Goal: Task Accomplishment & Management: Complete application form

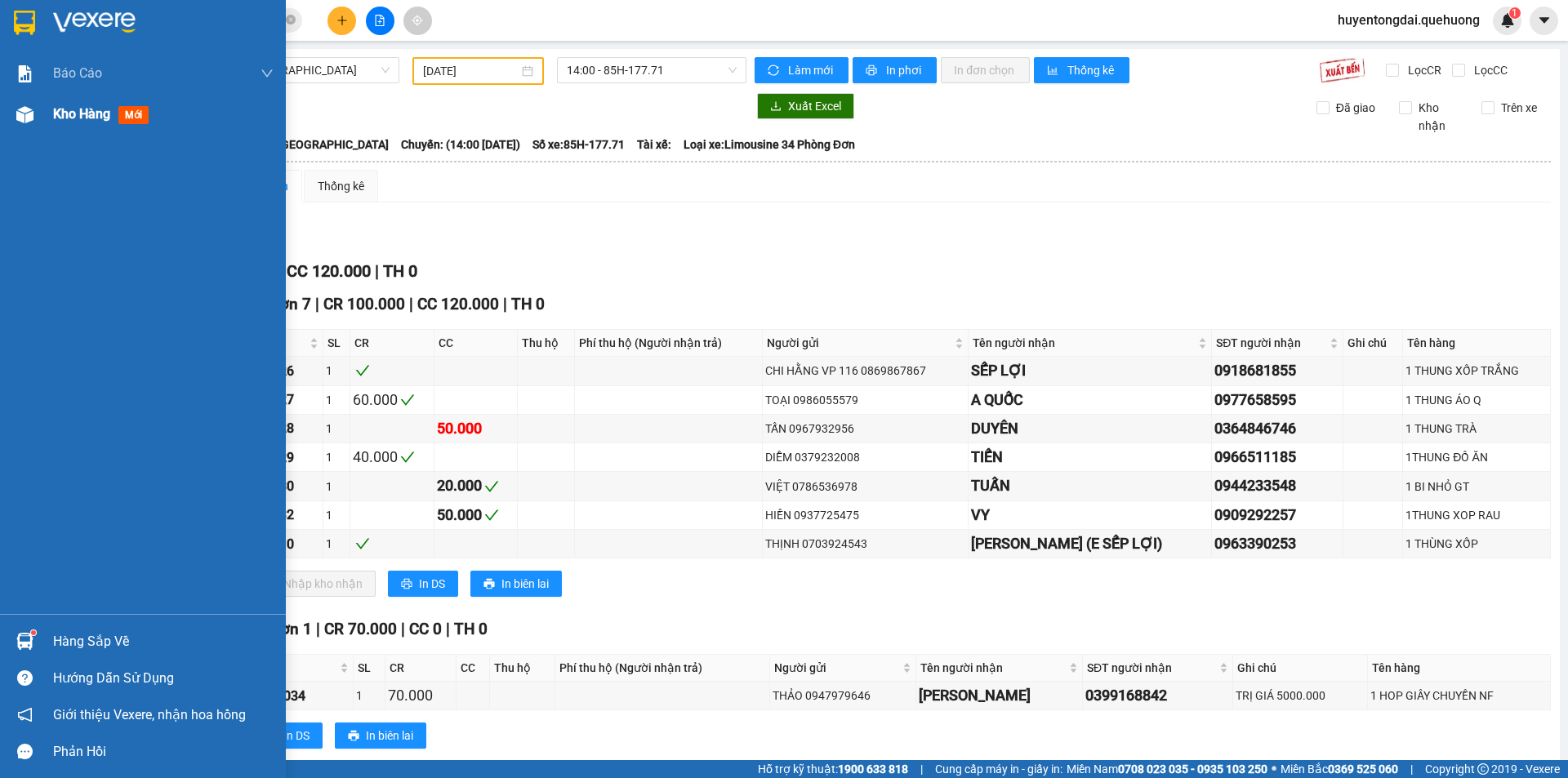
click at [21, 115] on img at bounding box center [25, 114] width 17 height 17
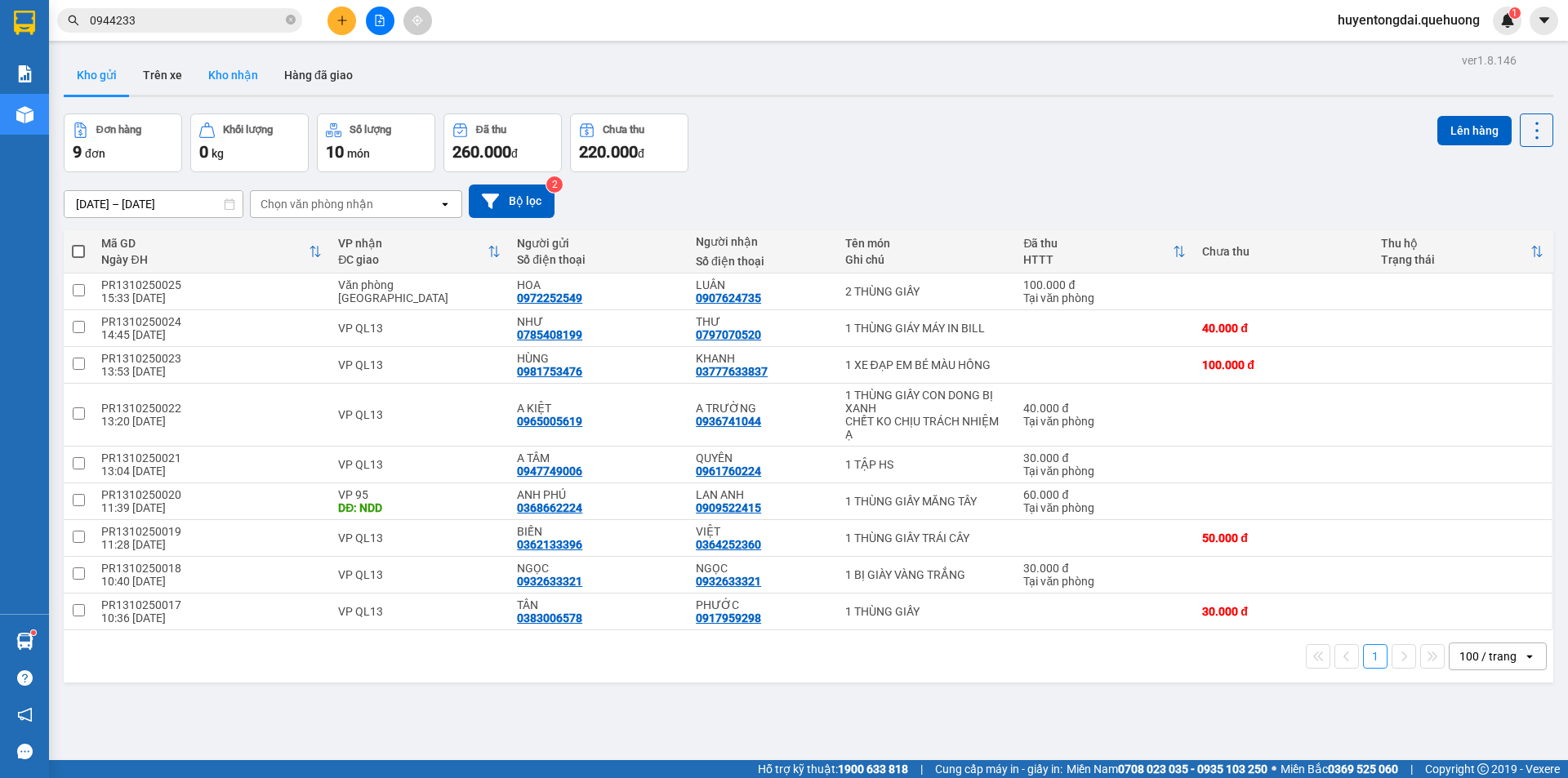
click at [248, 82] on button "Kho nhận" at bounding box center [233, 75] width 76 height 39
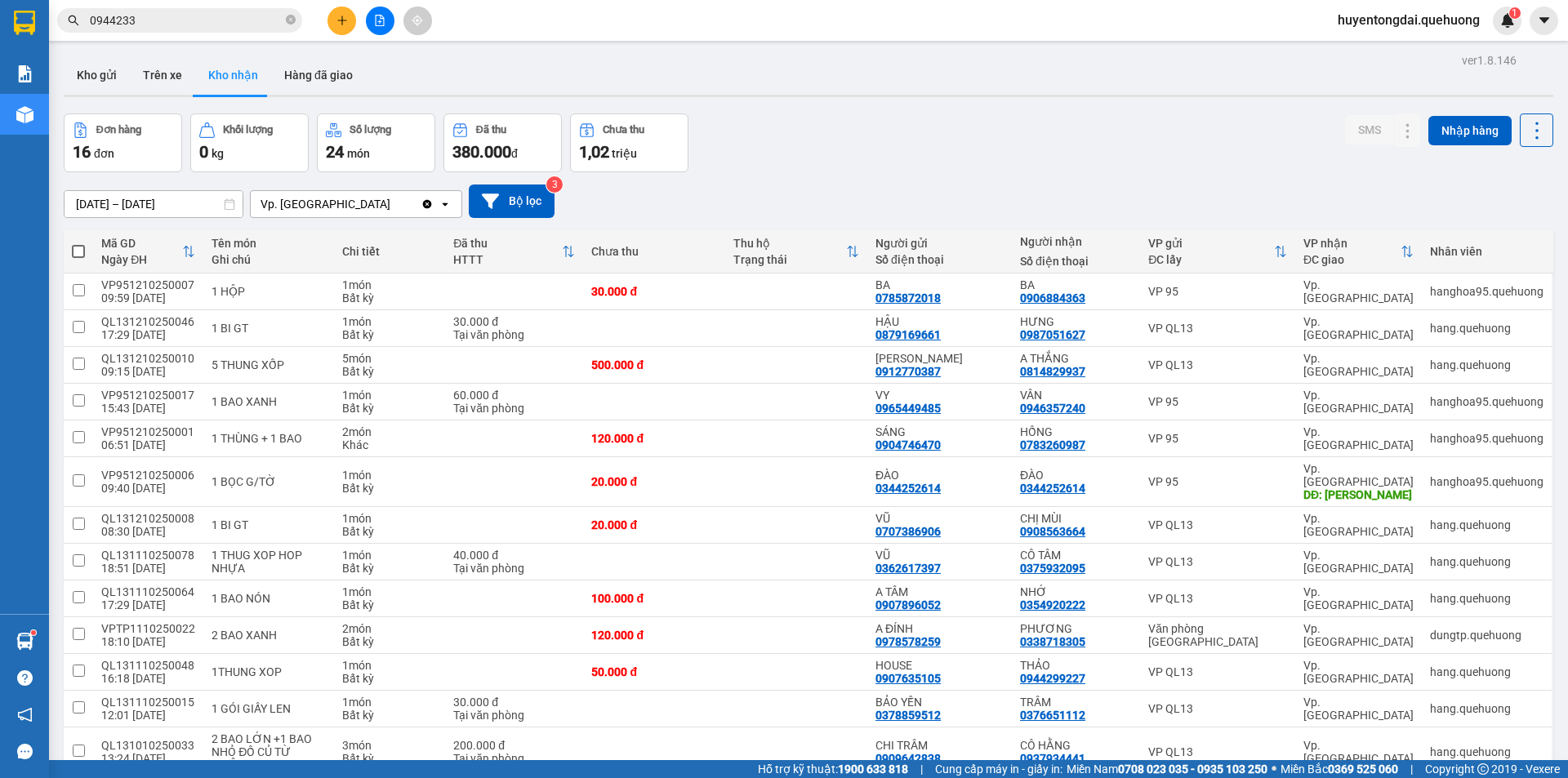
click at [348, 27] on button at bounding box center [342, 21] width 29 height 29
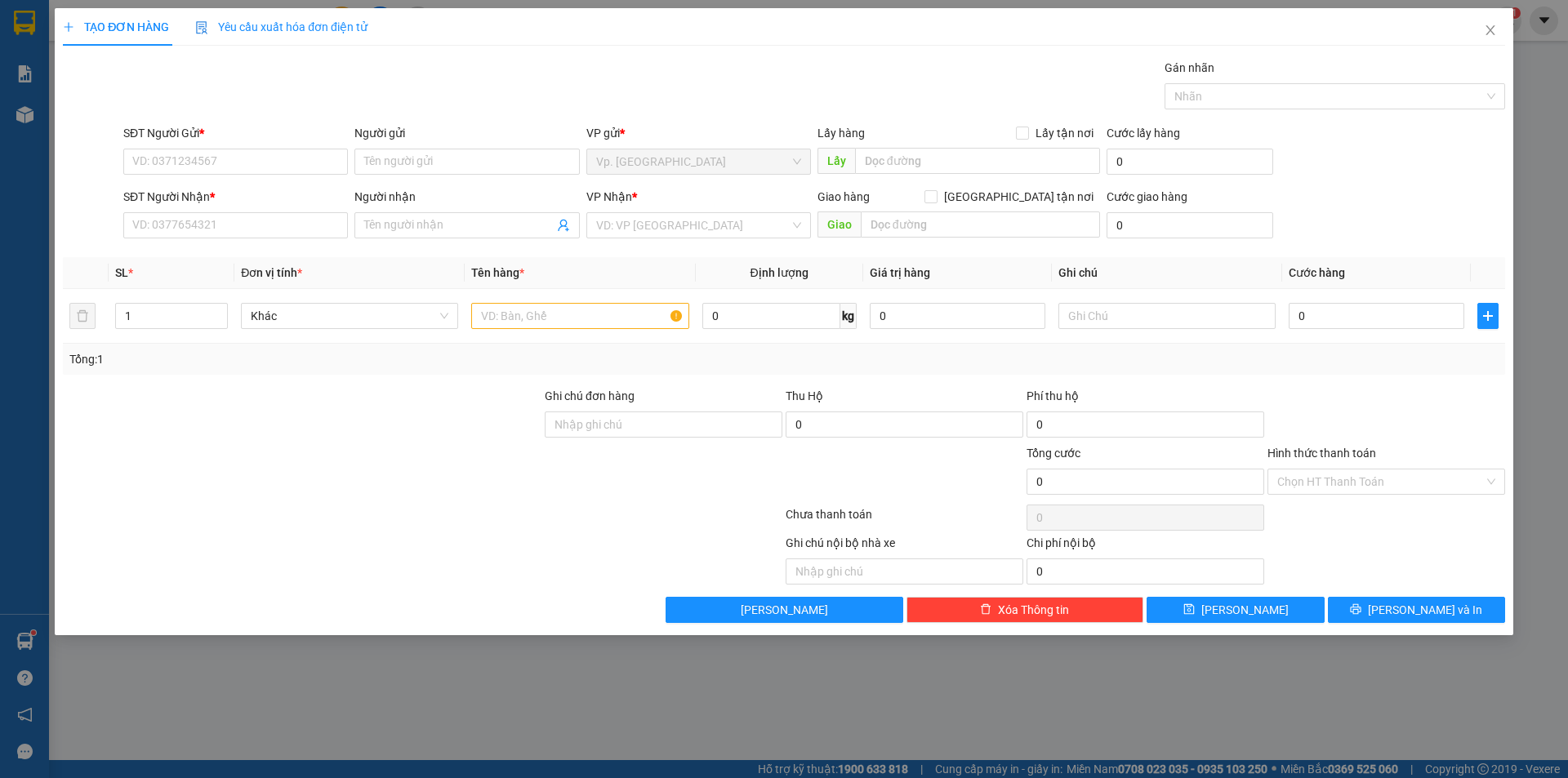
click at [265, 146] on div "SĐT Người Gửi *" at bounding box center [235, 136] width 224 height 25
click at [285, 152] on input "SĐT Người Gửi *" at bounding box center [235, 161] width 224 height 26
type input "0932706399"
click at [235, 183] on div "0932706399 - TUYÊN" at bounding box center [235, 194] width 224 height 26
type input "TUYÊN"
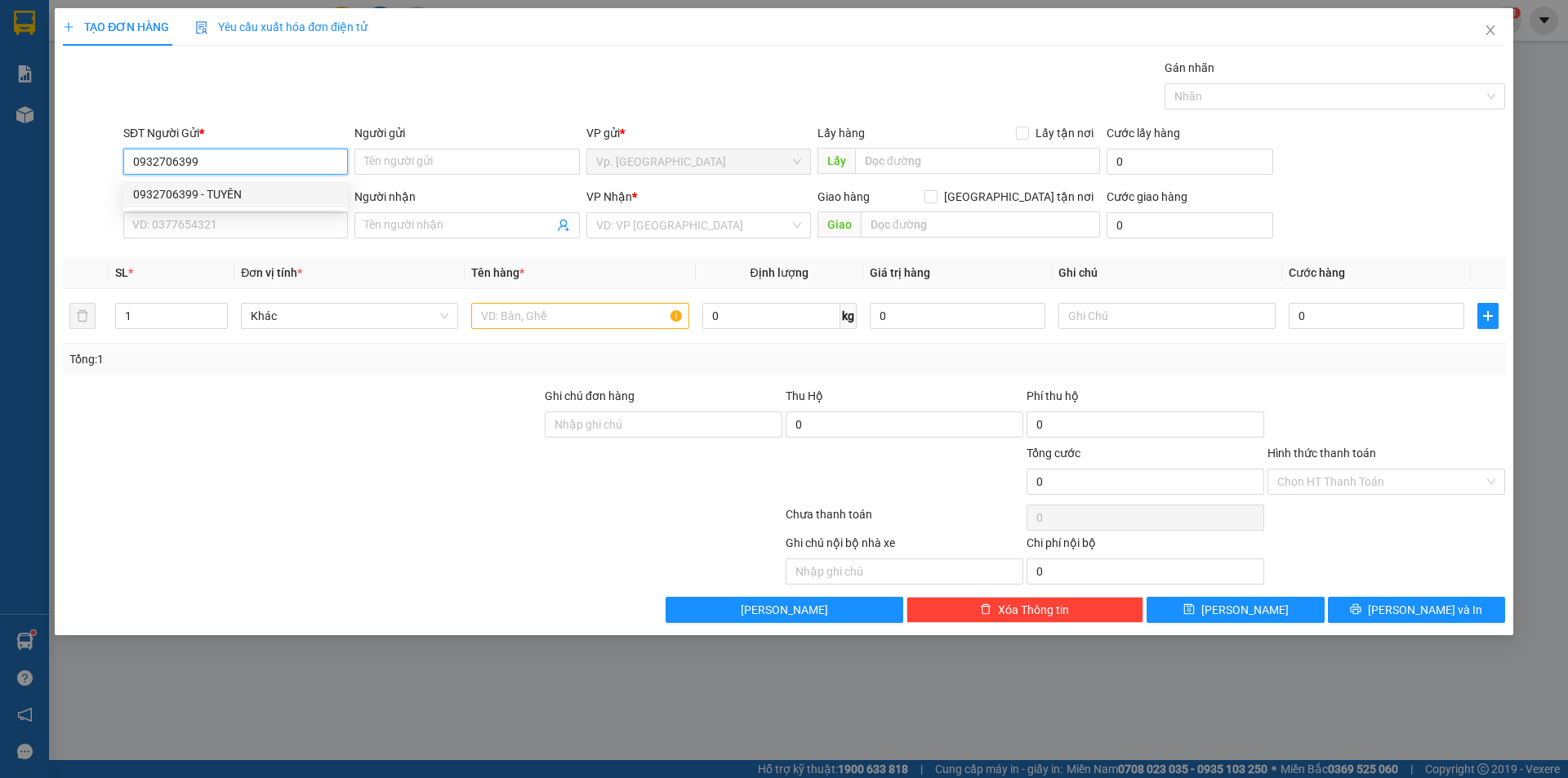
type input "0918911880"
type input "ĐỎ"
type input "ADV"
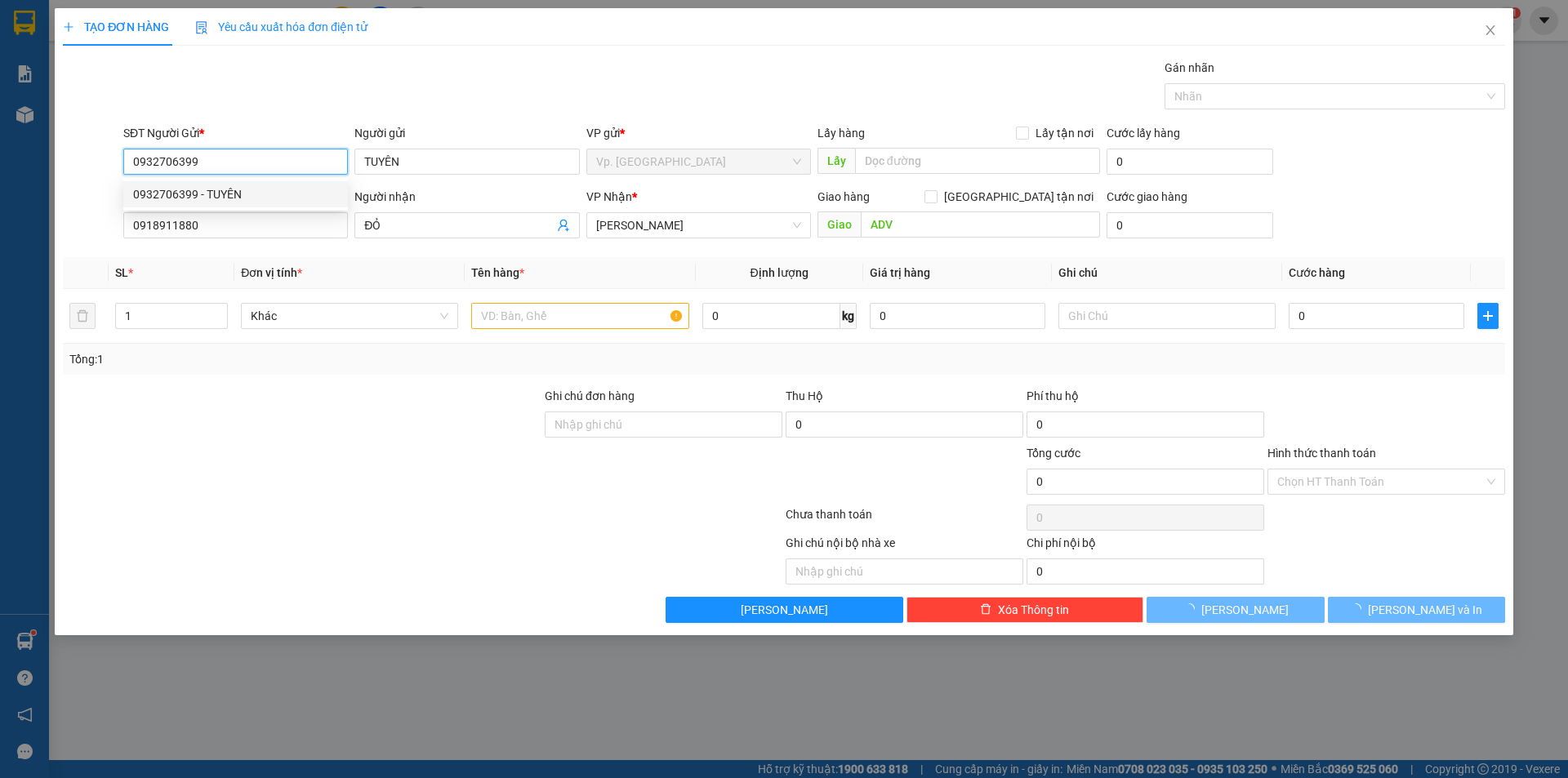
type input "50.000"
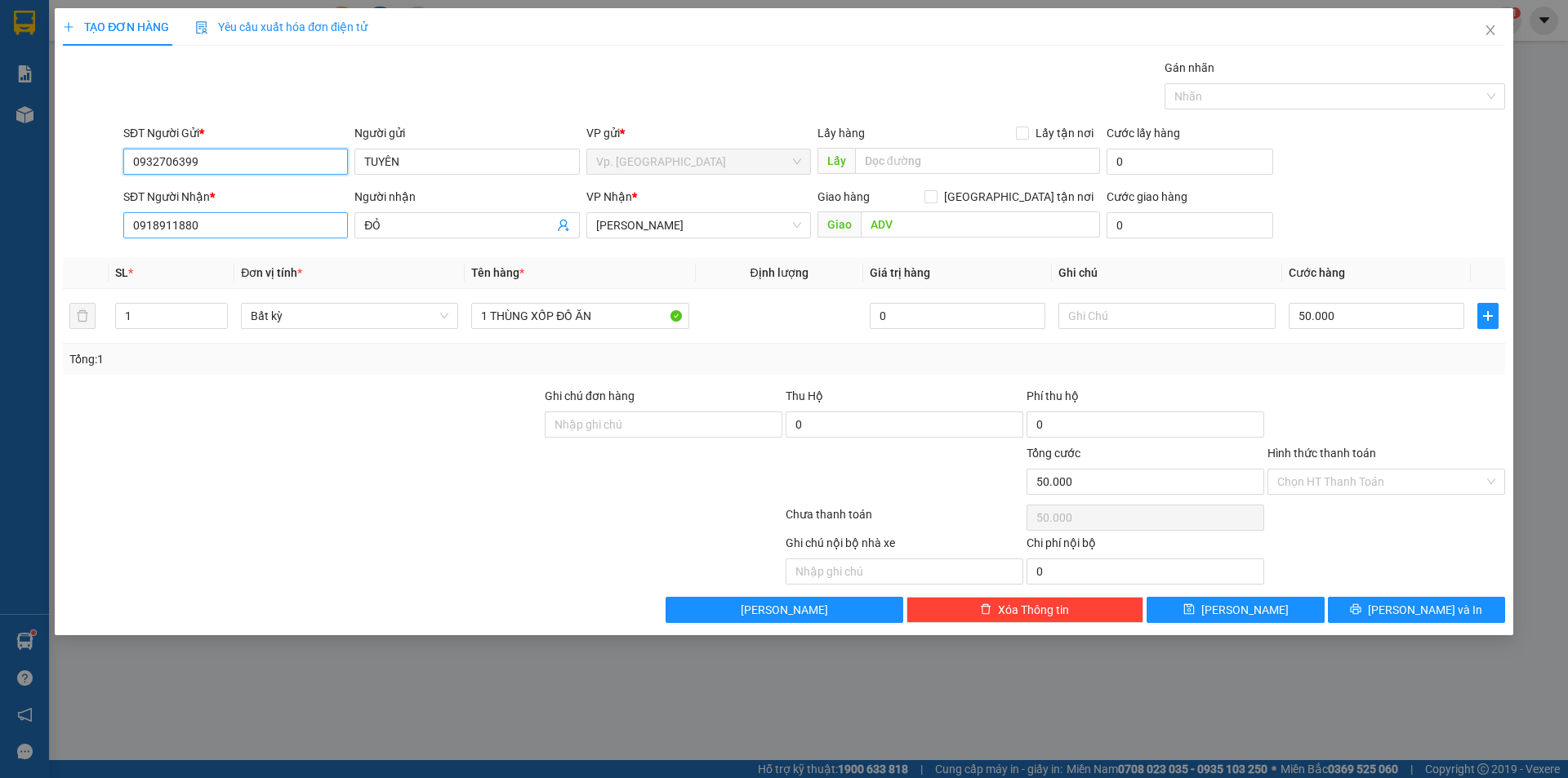
type input "0932706399"
click at [285, 227] on input "0918911880" at bounding box center [235, 225] width 224 height 26
click at [718, 373] on div "Tổng: 1" at bounding box center [784, 359] width 1443 height 31
drag, startPoint x: 492, startPoint y: 316, endPoint x: 1098, endPoint y: 395, distance: 611.1
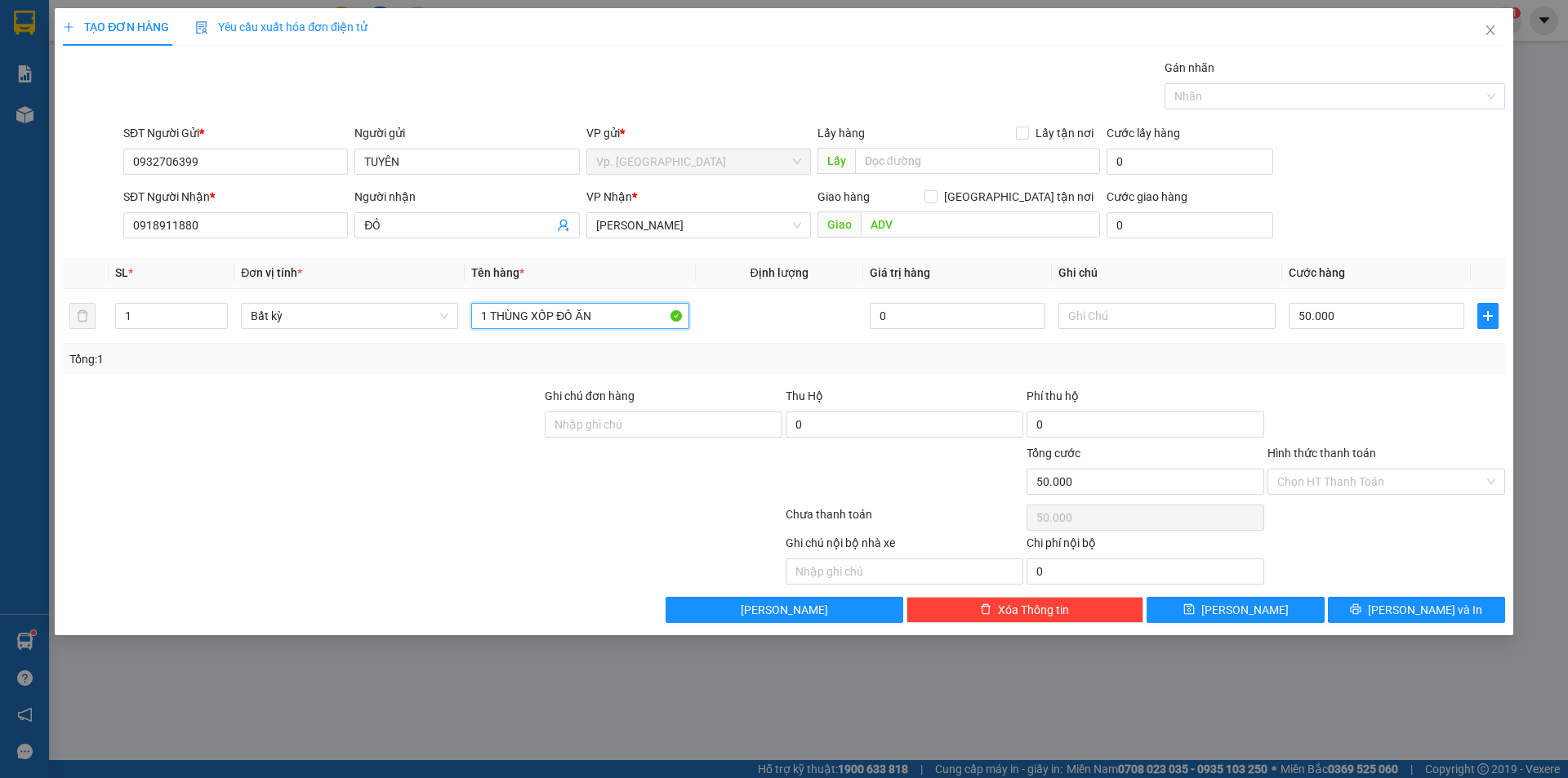
click at [1098, 395] on div "Transit Pickup Surcharge Ids Transit Deliver Surcharge Ids Transit Deliver Surc…" at bounding box center [784, 340] width 1443 height 564
type input "1 TẬP HỒ SƠ"
click at [716, 239] on div "VP Nhận * [PERSON_NAME]" at bounding box center [698, 216] width 224 height 57
click at [710, 229] on span "[PERSON_NAME]" at bounding box center [699, 225] width 205 height 25
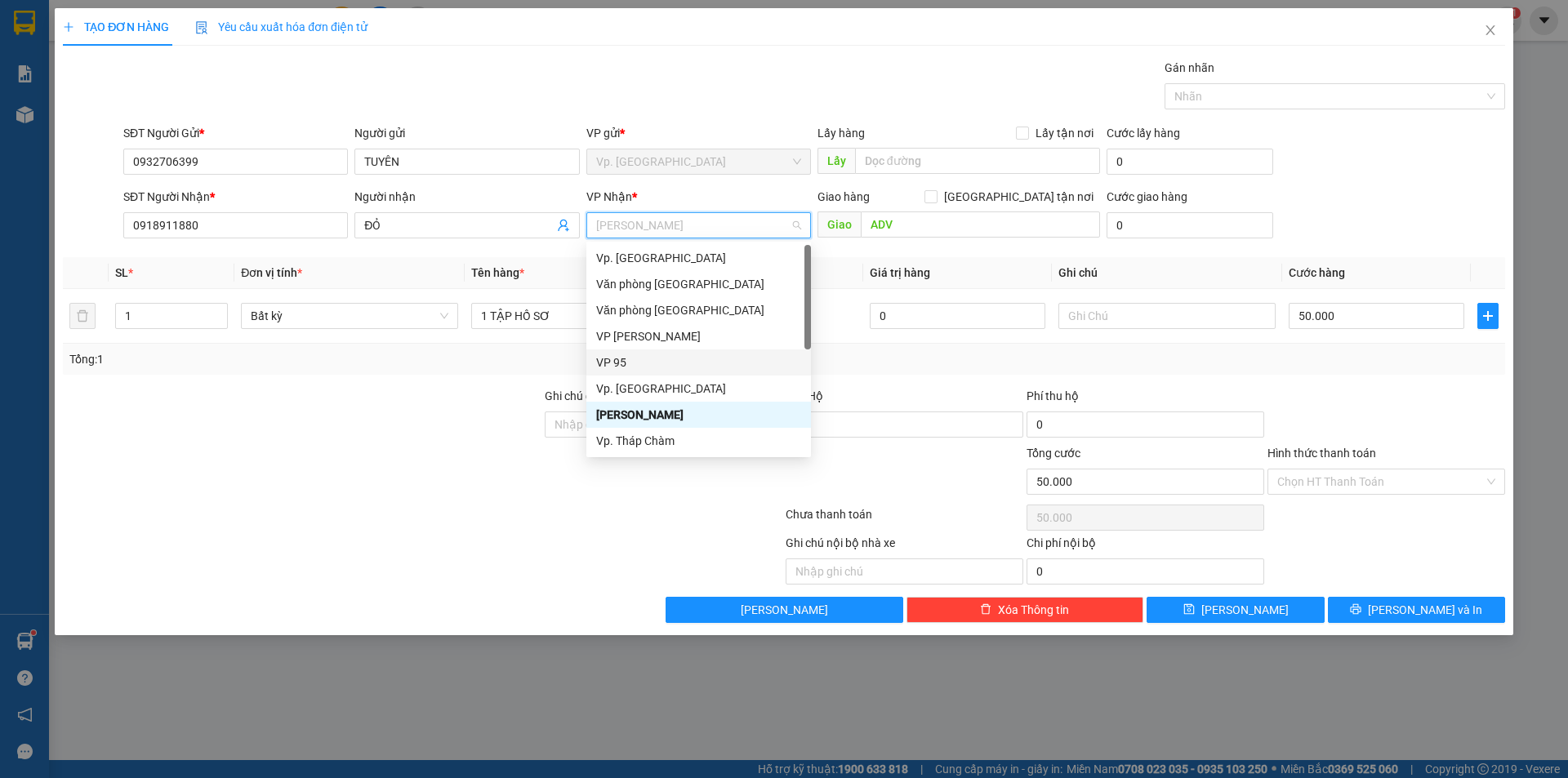
click at [663, 351] on div "VP 95" at bounding box center [698, 362] width 224 height 26
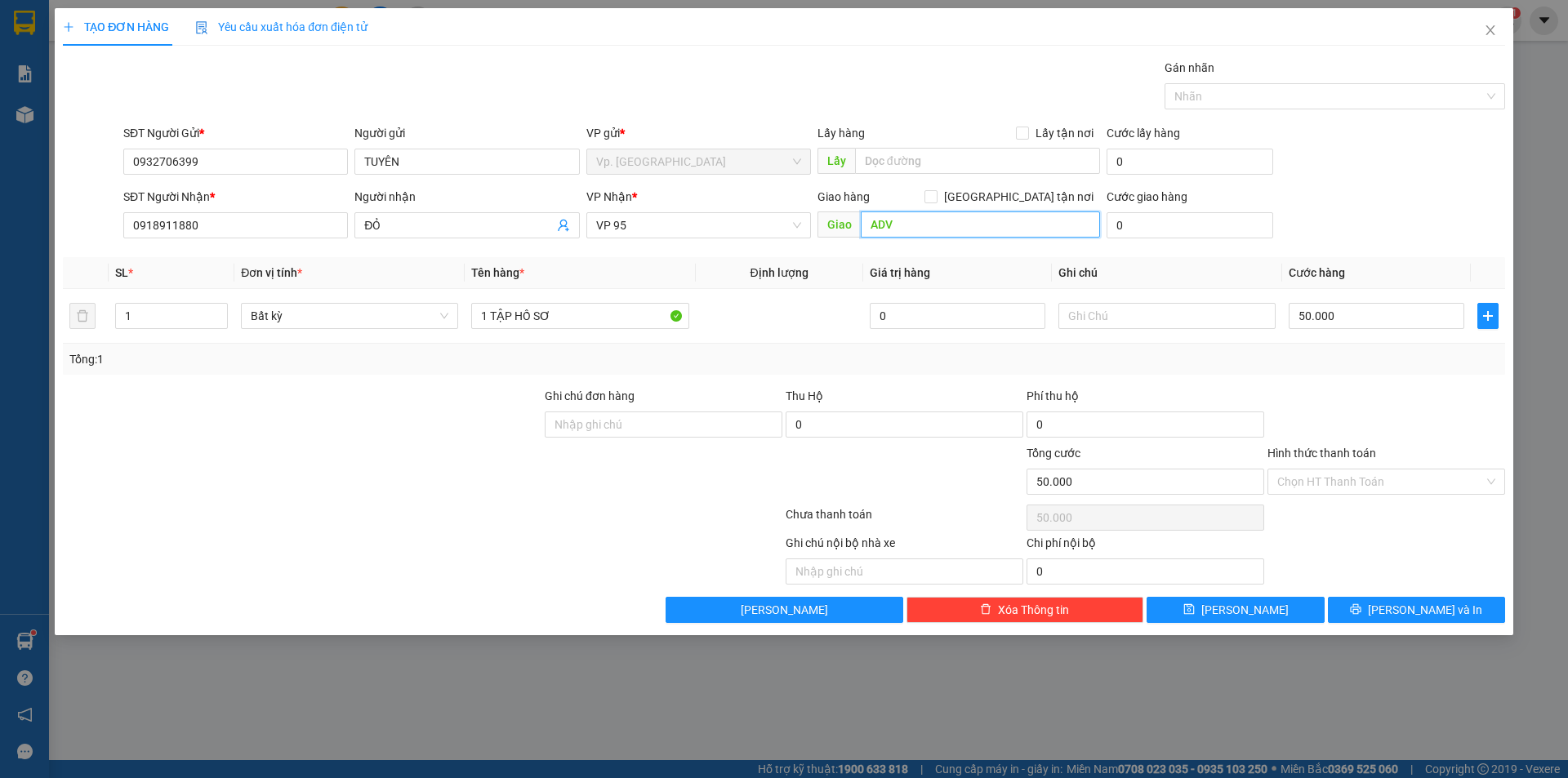
click at [933, 217] on input "ADV" at bounding box center [980, 224] width 240 height 26
type input "M"
type input "NDD"
click at [1432, 318] on input "50.000" at bounding box center [1376, 316] width 175 height 26
type input "3"
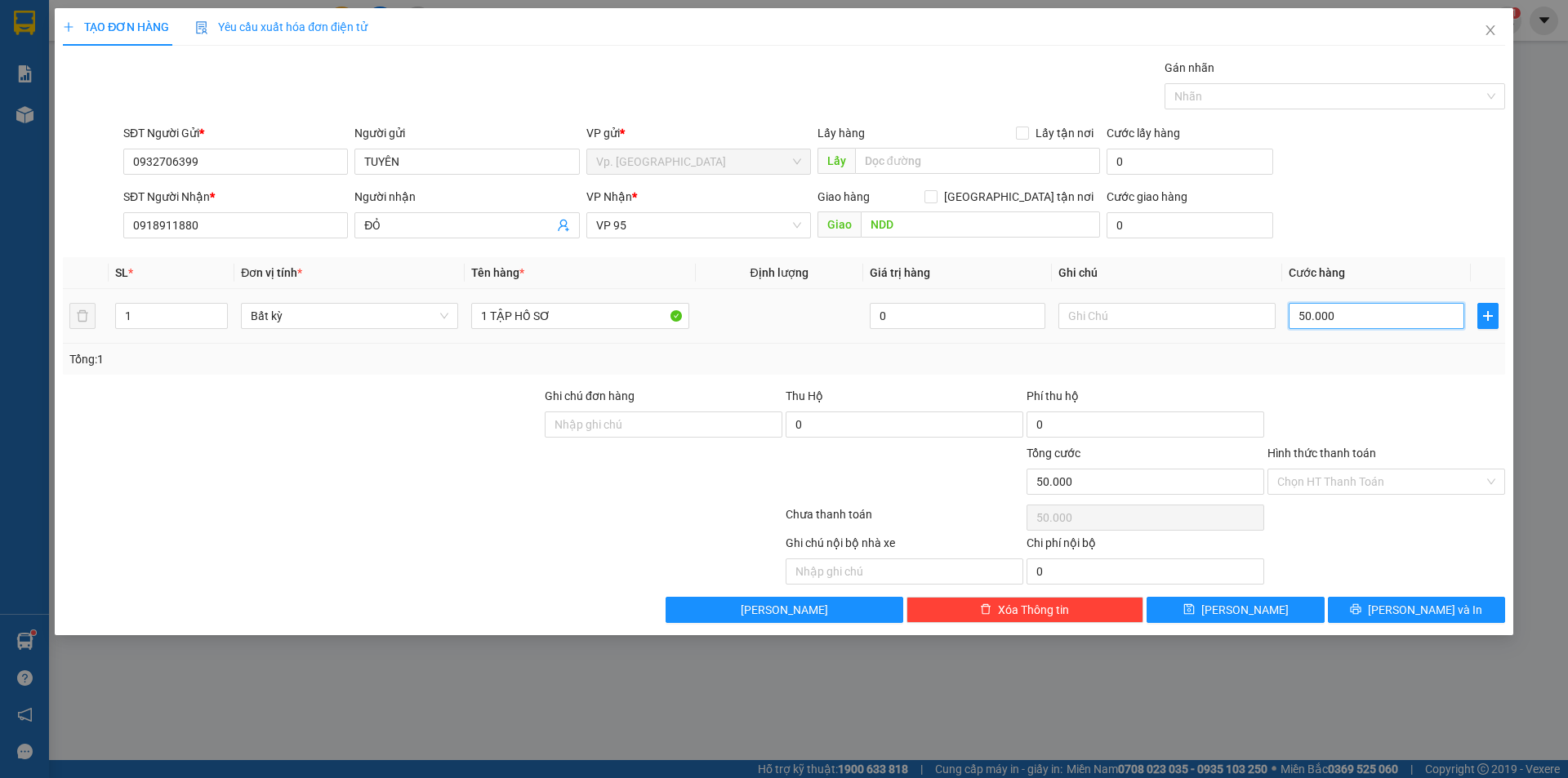
type input "3"
type input "30"
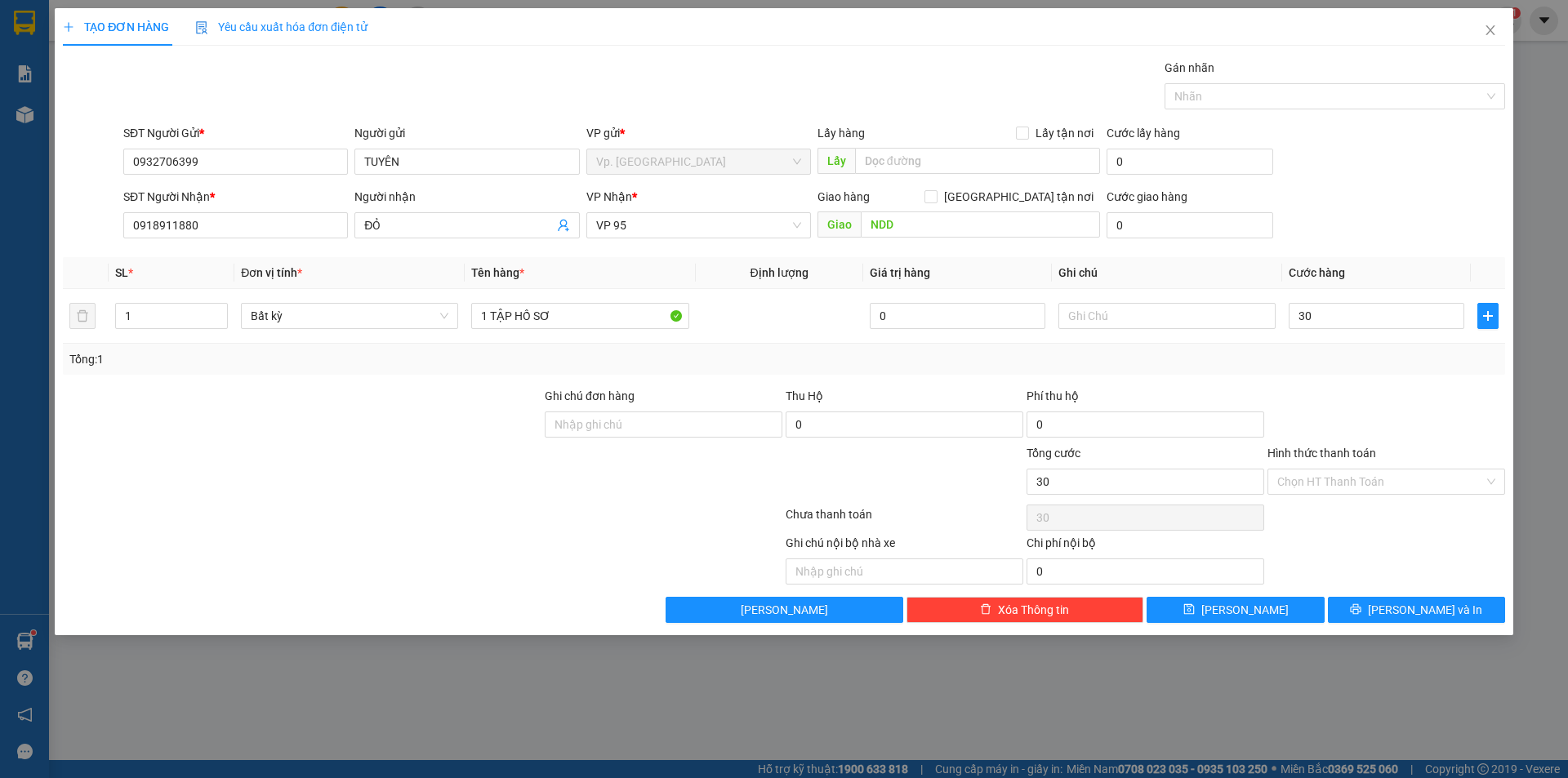
type input "30.000"
click at [1416, 375] on div "Transit Pickup Surcharge Ids Transit Deliver Surcharge Ids Transit Deliver Surc…" at bounding box center [784, 340] width 1443 height 564
click at [1382, 486] on input "Hình thức thanh toán" at bounding box center [1381, 481] width 207 height 25
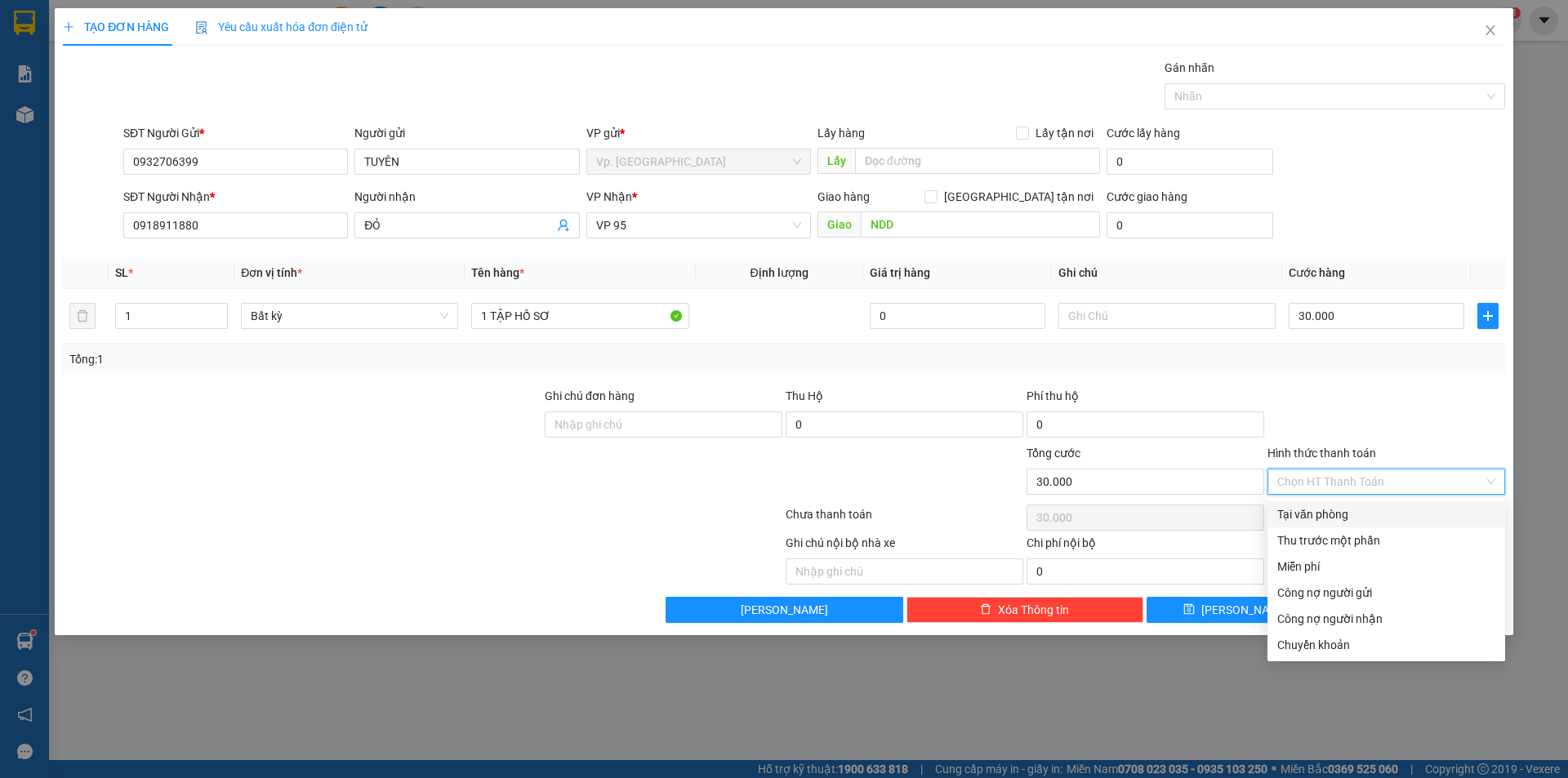
click at [1357, 514] on div "Tại văn phòng" at bounding box center [1386, 514] width 218 height 18
type input "0"
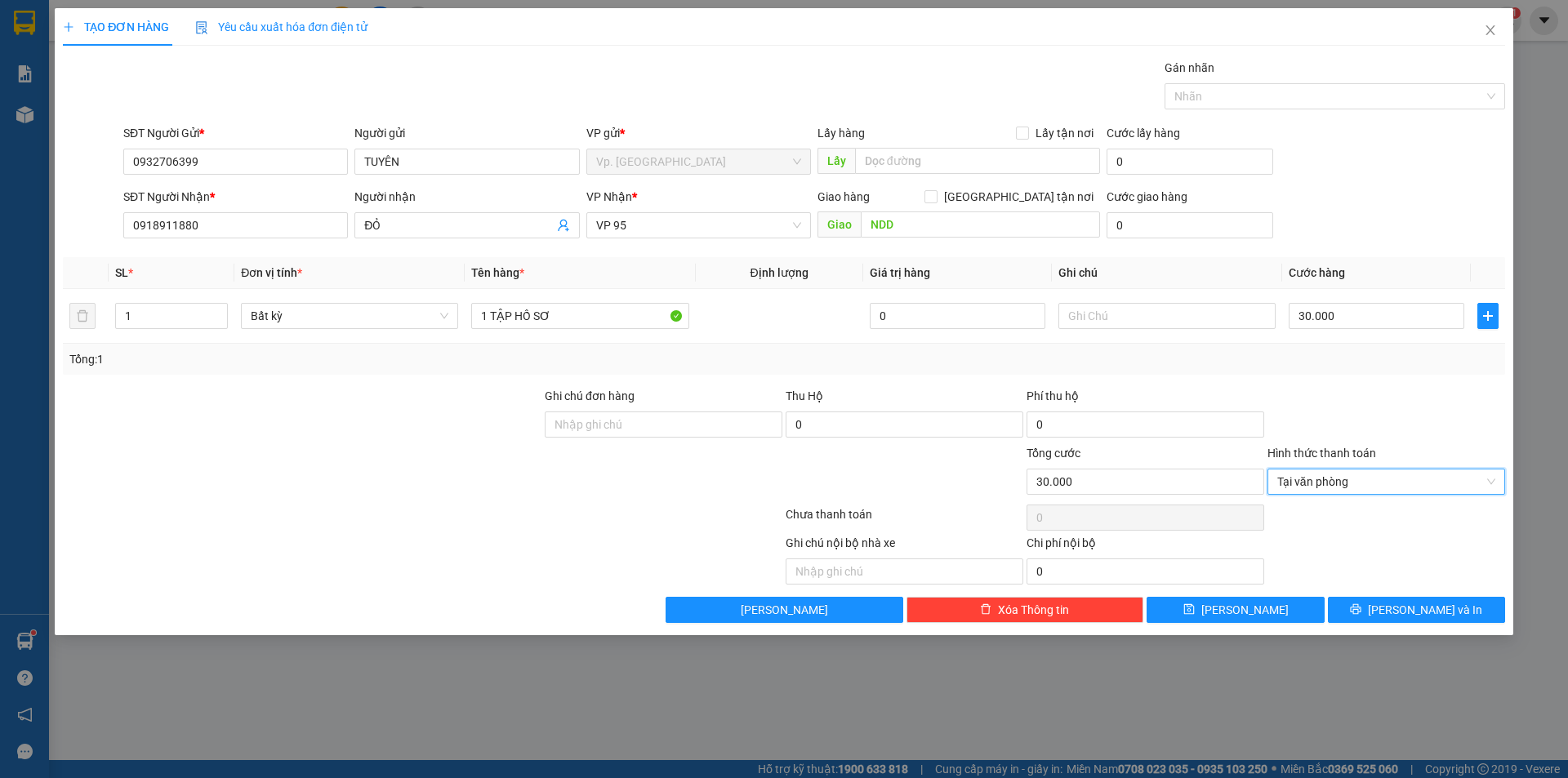
click at [1409, 631] on div "TẠO ĐƠN HÀNG Yêu cầu xuất hóa đơn điện tử Transit Pickup Surcharge Ids Transit …" at bounding box center [784, 322] width 1459 height 626
click at [1415, 617] on span "[PERSON_NAME] và In" at bounding box center [1425, 610] width 114 height 18
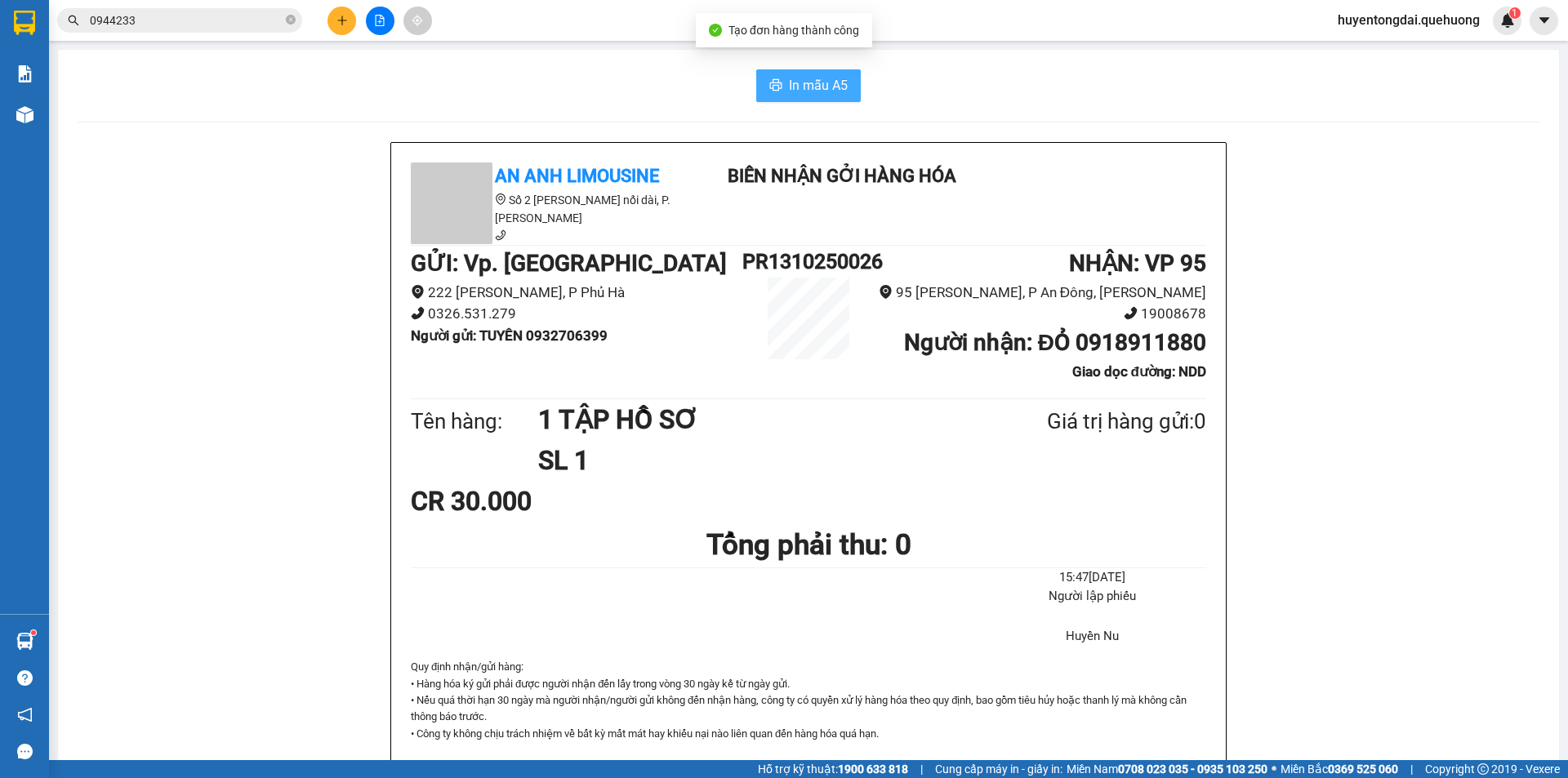
click at [800, 83] on span "In mẫu A5" at bounding box center [817, 86] width 58 height 20
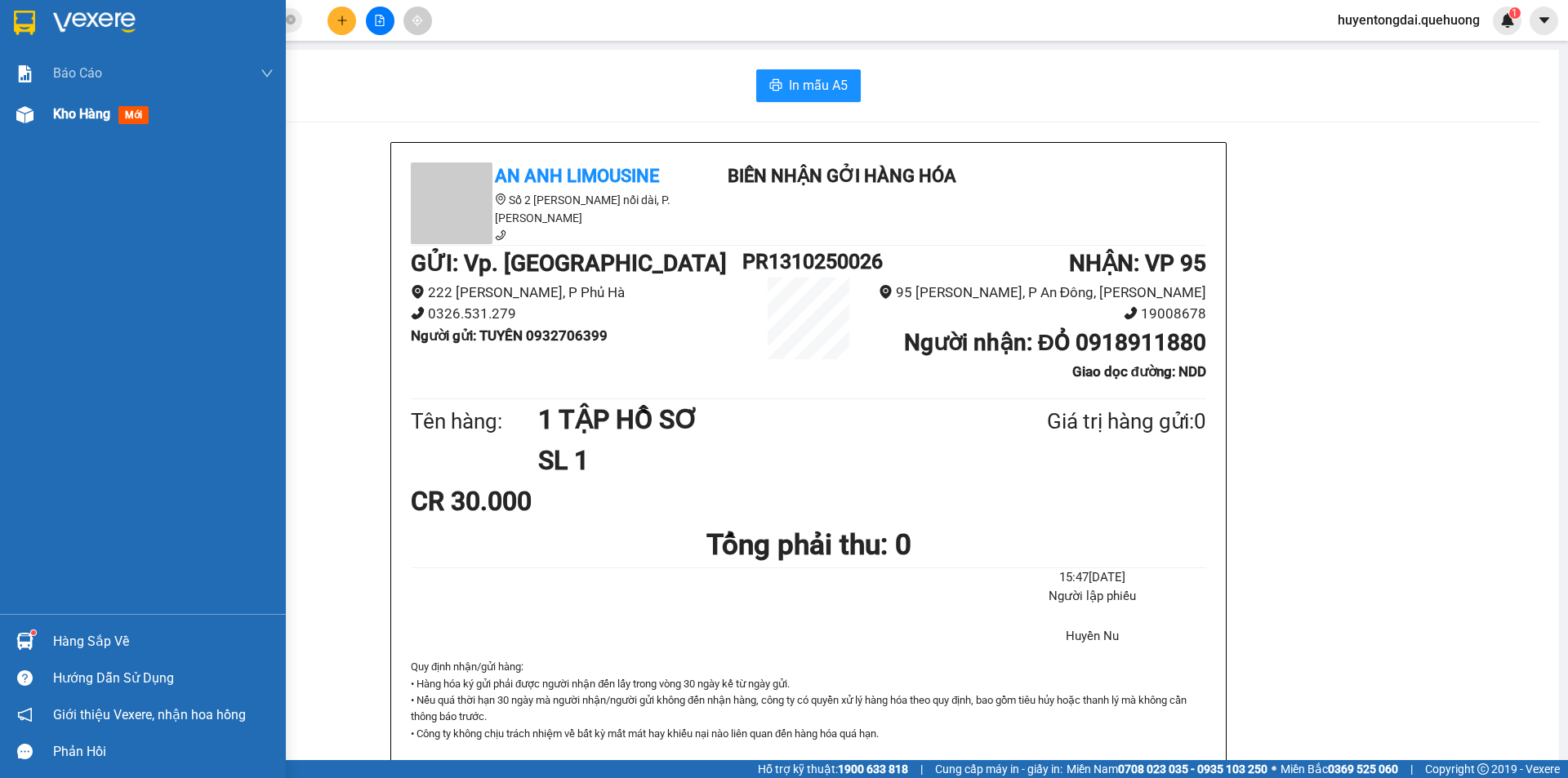
click at [18, 124] on div at bounding box center [25, 115] width 29 height 29
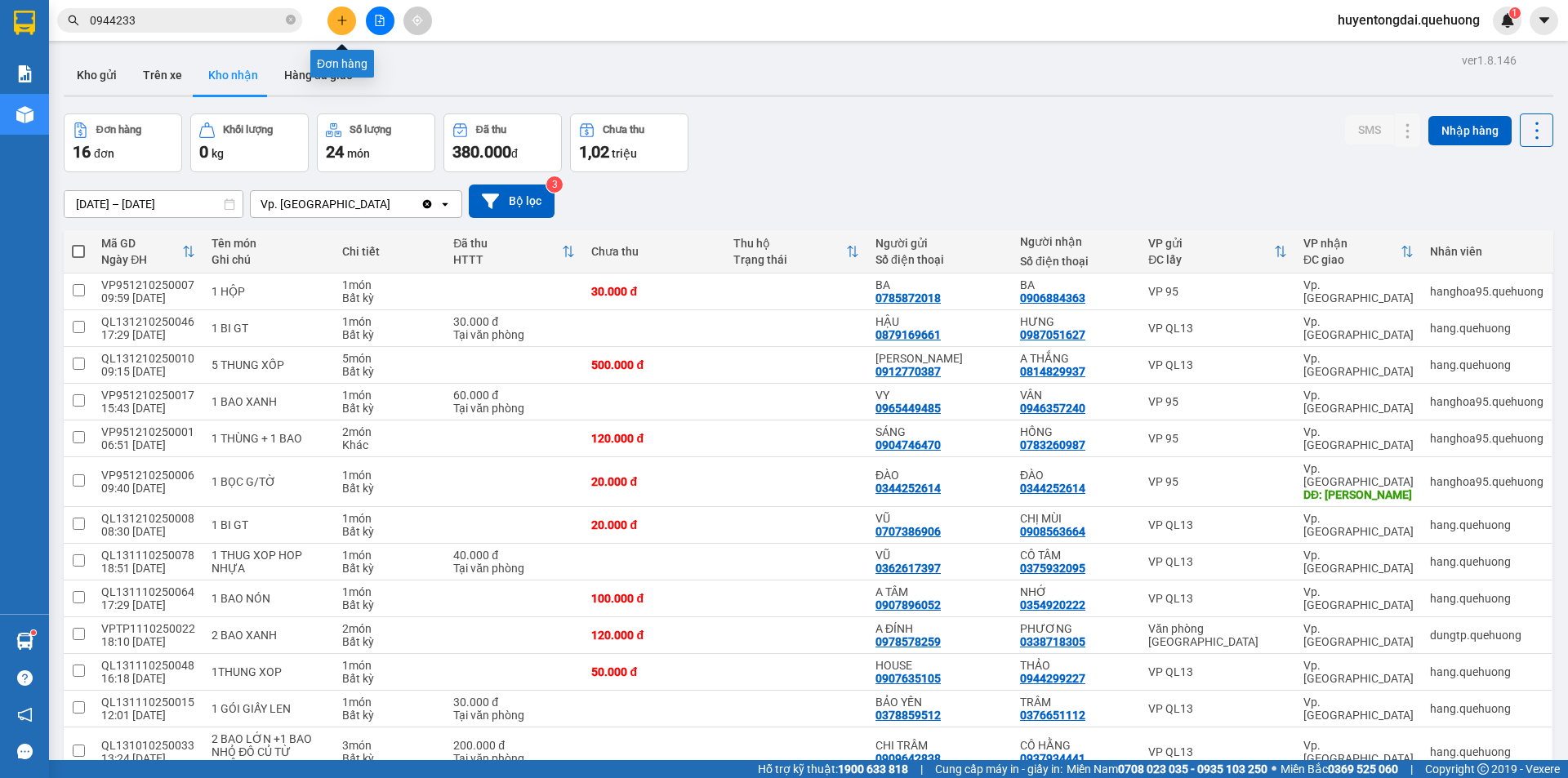
click at [345, 26] on button at bounding box center [342, 21] width 29 height 29
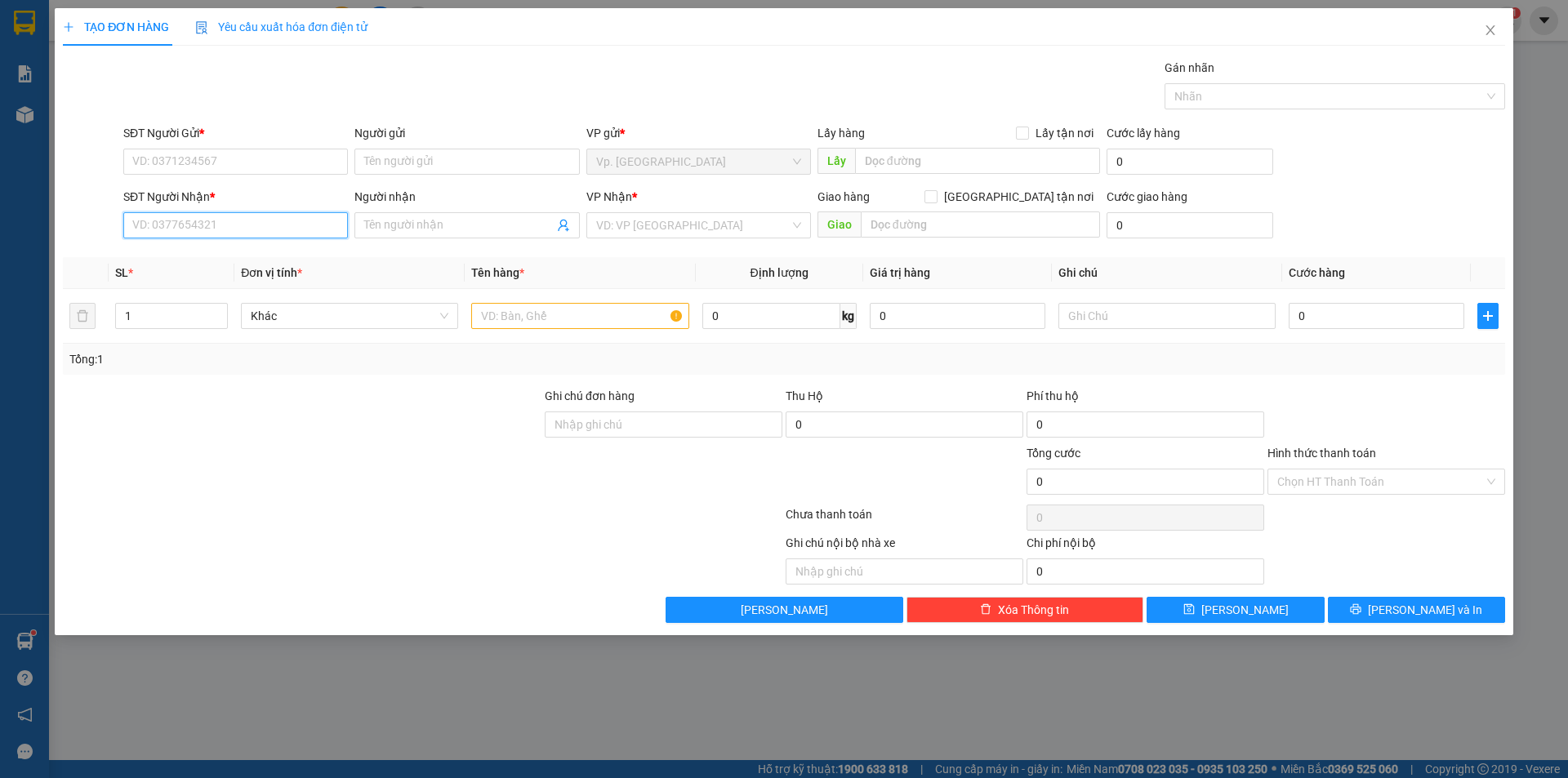
click at [222, 231] on input "SĐT Người Nhận *" at bounding box center [235, 225] width 224 height 26
click at [180, 236] on input "1117" at bounding box center [235, 225] width 224 height 26
type input "1"
click at [205, 254] on div "0936201768 - A PHI" at bounding box center [235, 257] width 205 height 18
type input "0936201768"
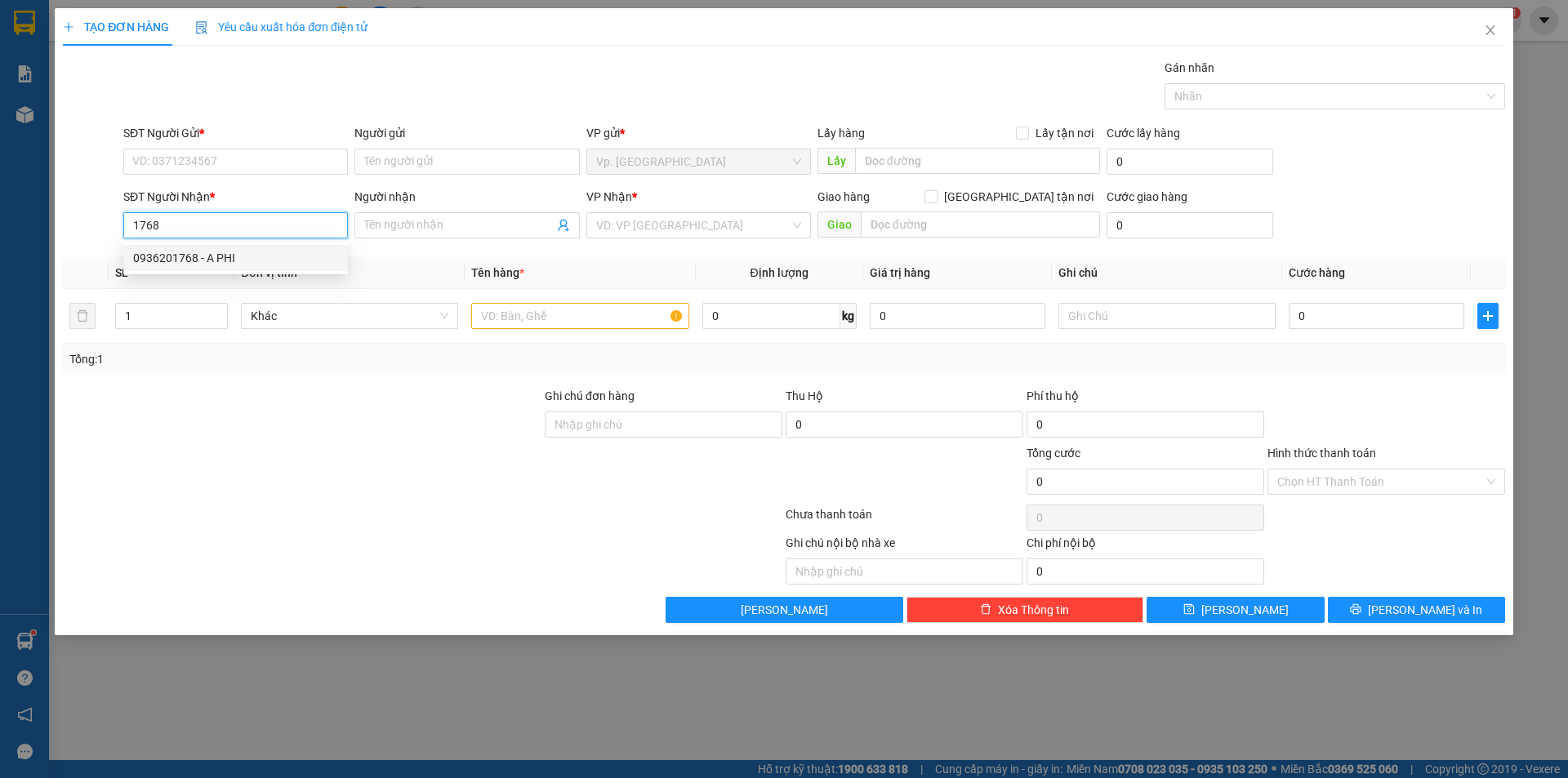
type input "A PHI"
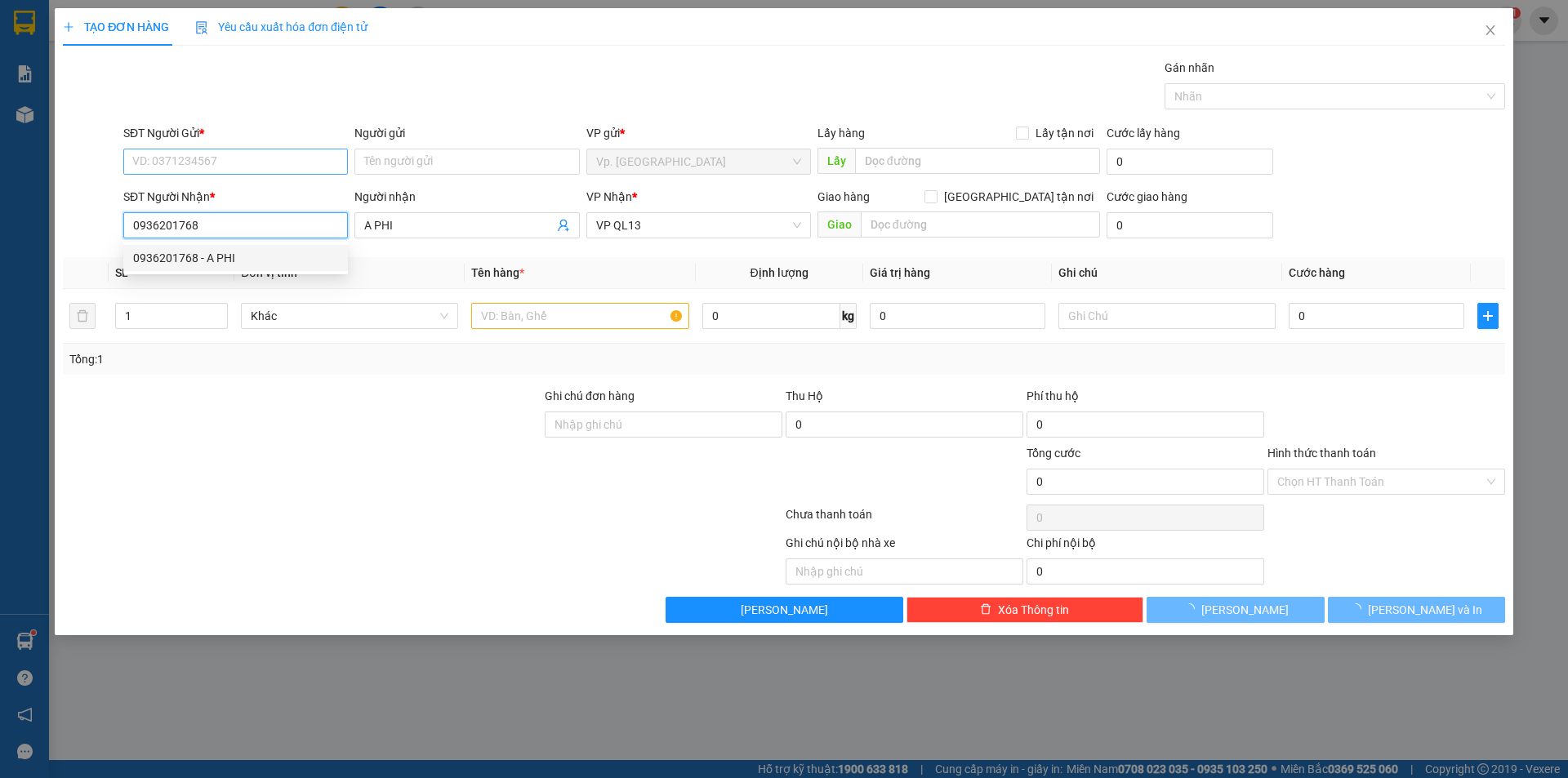
type input "30.000"
type input "0936201768"
click at [204, 163] on input "SĐT Người Gửi *" at bounding box center [235, 161] width 224 height 26
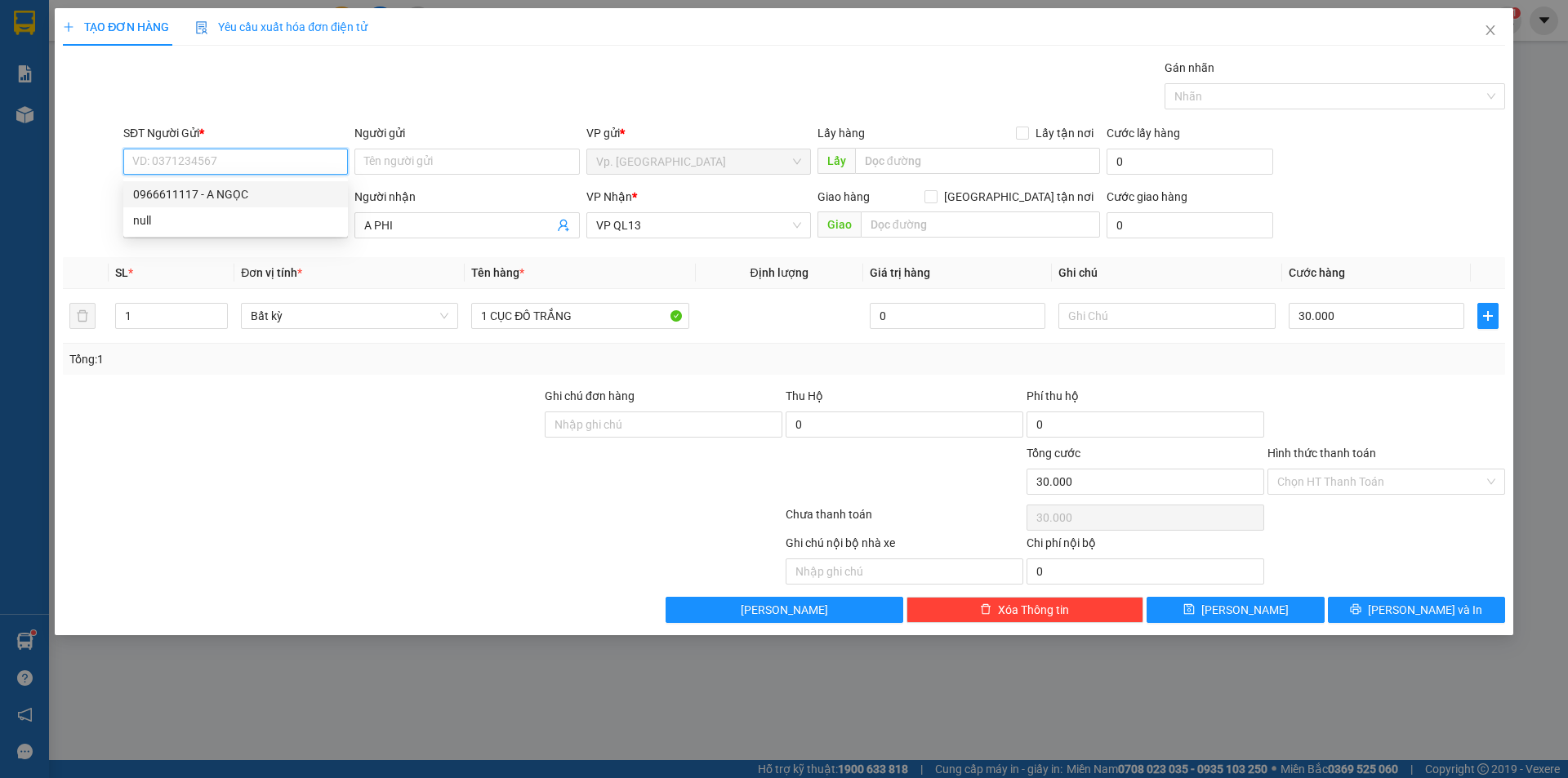
click at [230, 190] on div "0966611117 - A NGỌC" at bounding box center [235, 194] width 205 height 18
type input "0966611117"
type input "A NGỌC"
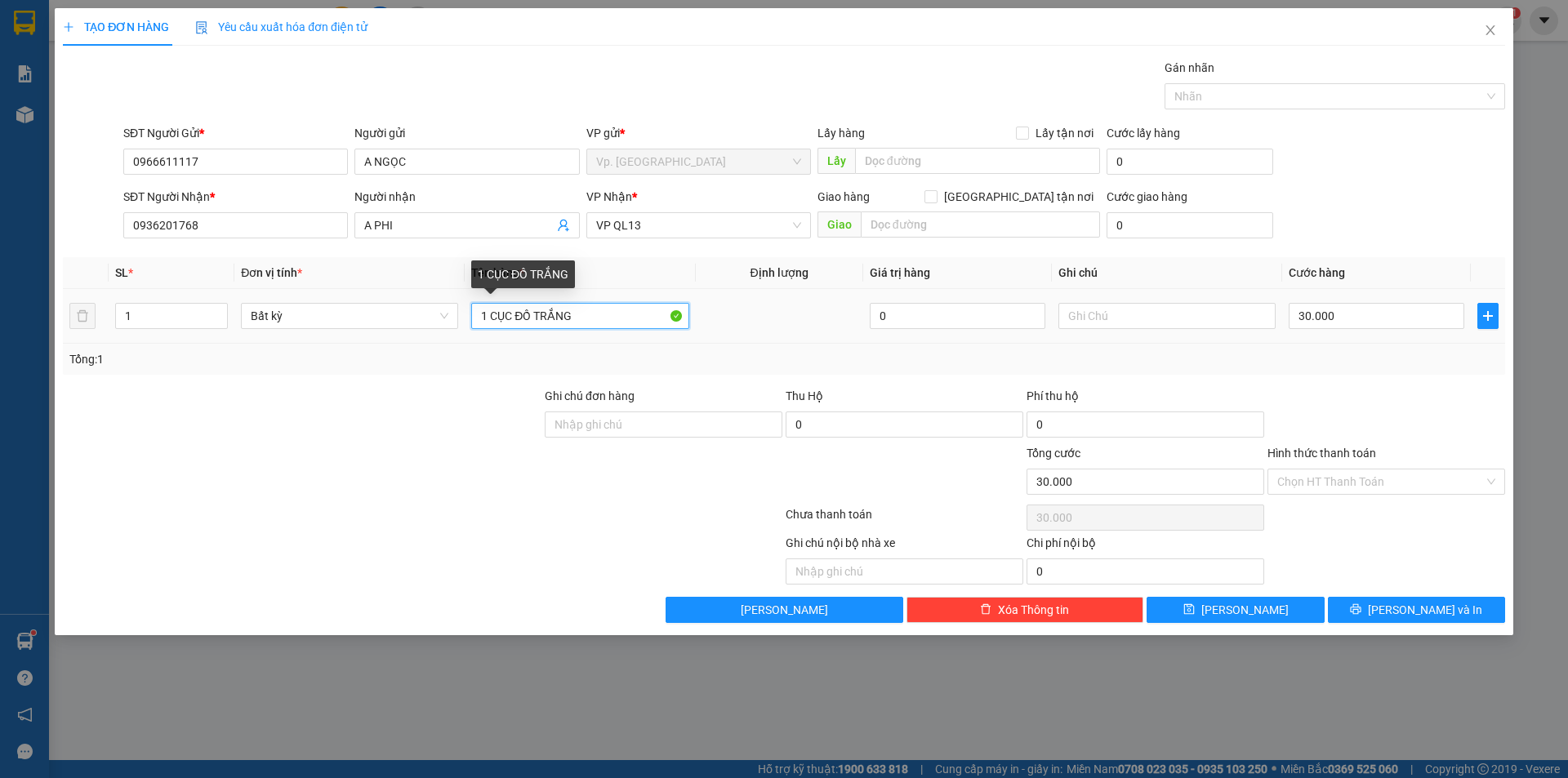
drag, startPoint x: 537, startPoint y: 321, endPoint x: 740, endPoint y: 316, distance: 203.1
click at [736, 315] on tr "1 Bất kỳ 1 CỤC ĐỒ TRẮNG 0 30.000" at bounding box center [784, 316] width 1443 height 55
type input "1 CỤC ĐỒ ĐEN"
click at [1340, 306] on input "30.000" at bounding box center [1376, 316] width 175 height 26
type input "4"
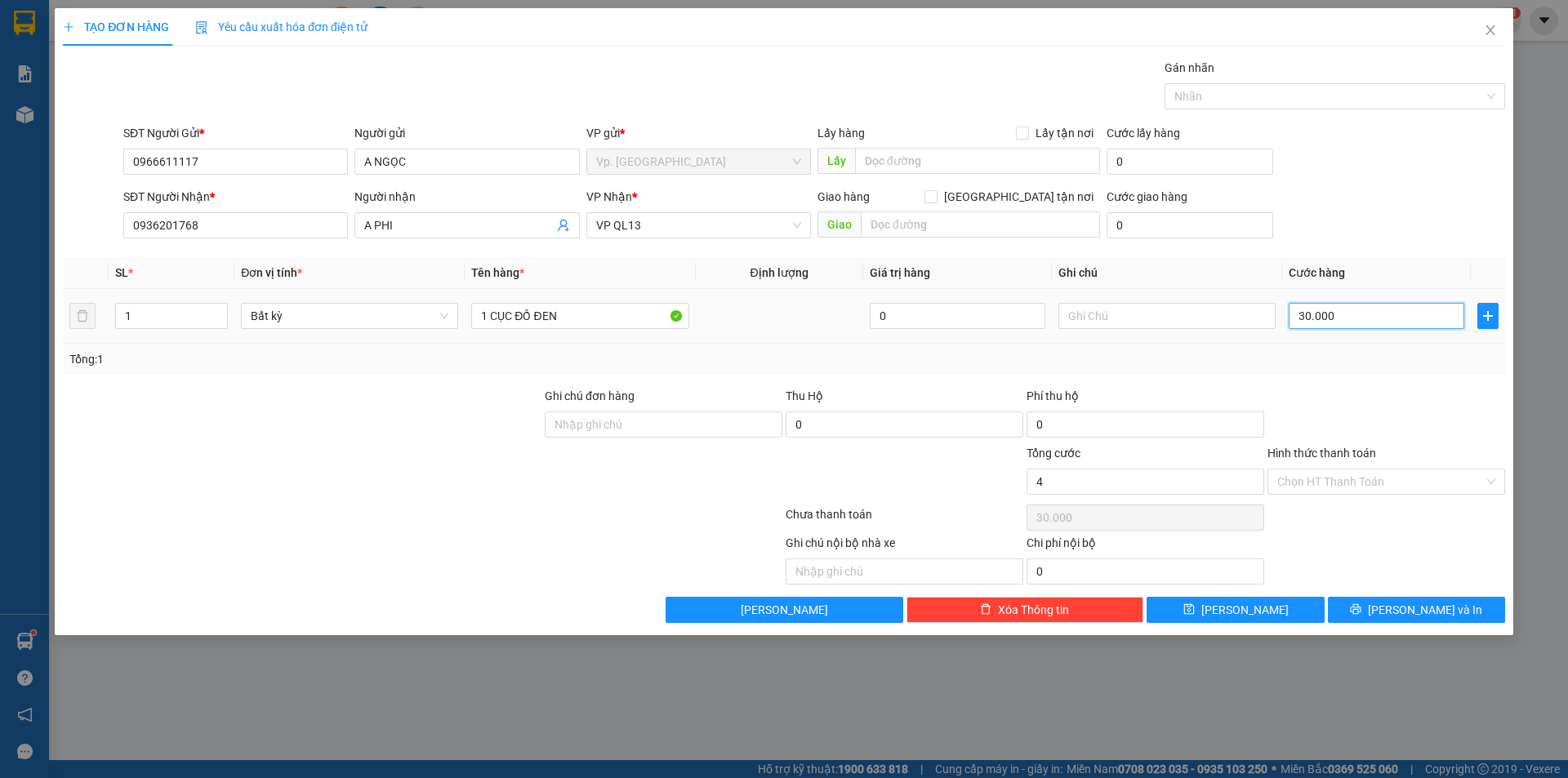
type input "4"
type input "40"
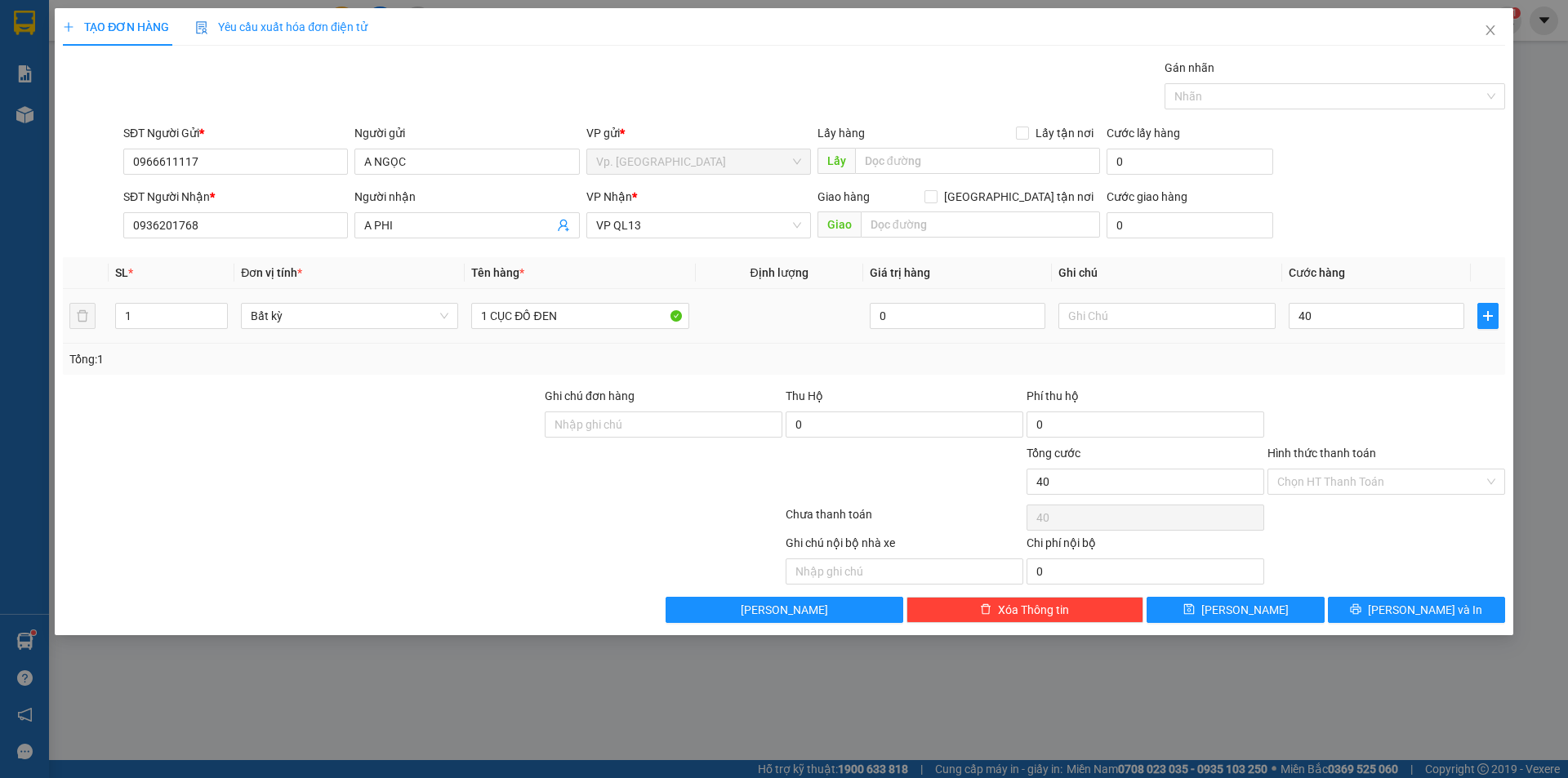
type input "40.000"
click at [1292, 422] on div at bounding box center [1386, 415] width 241 height 57
click at [1442, 623] on div "TẠO ĐƠN HÀNG Yêu cầu xuất hóa đơn điện tử Transit Pickup Surcharge Ids Transit …" at bounding box center [784, 322] width 1459 height 626
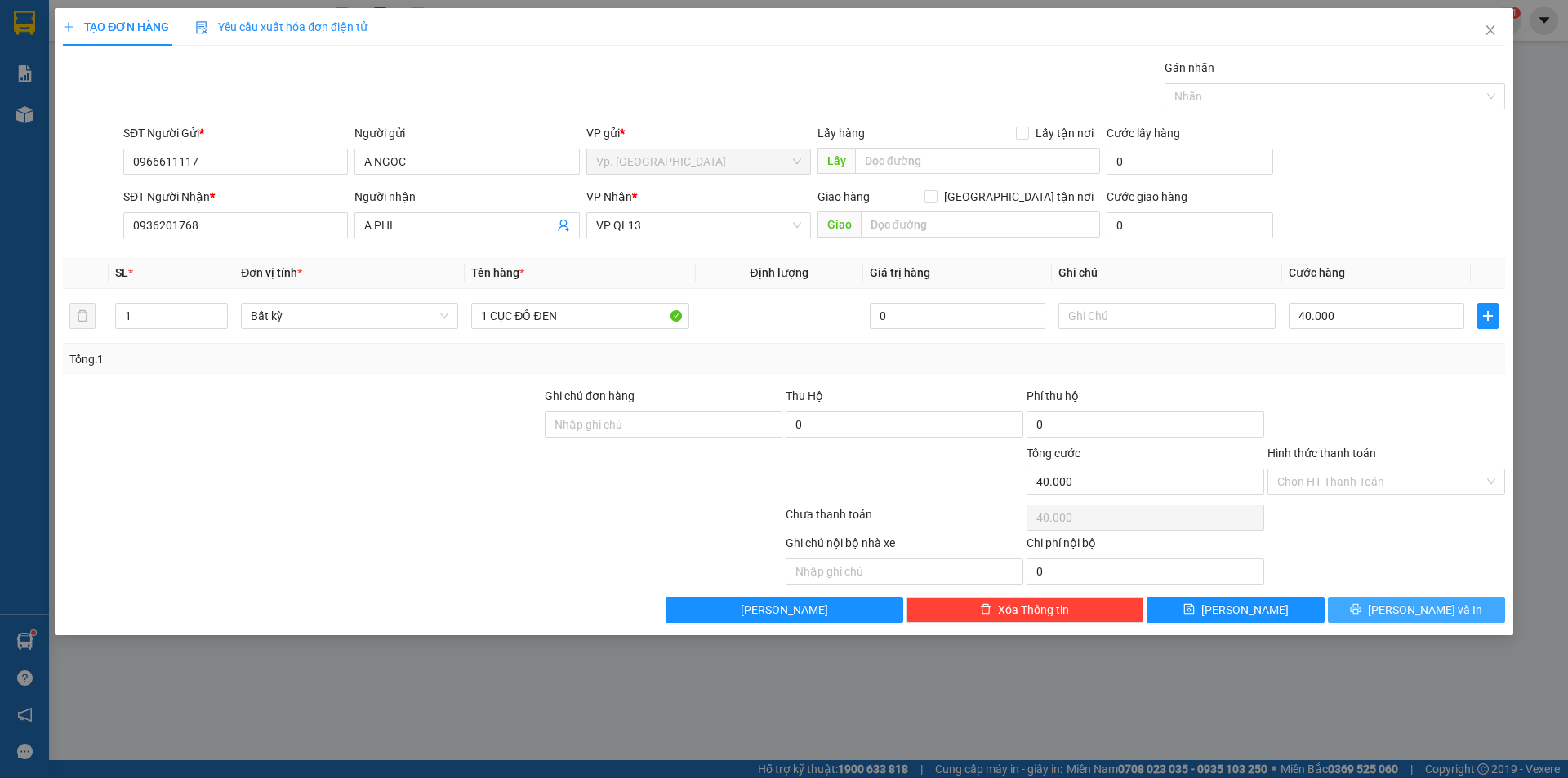
click at [1439, 611] on span "[PERSON_NAME] và In" at bounding box center [1425, 610] width 114 height 18
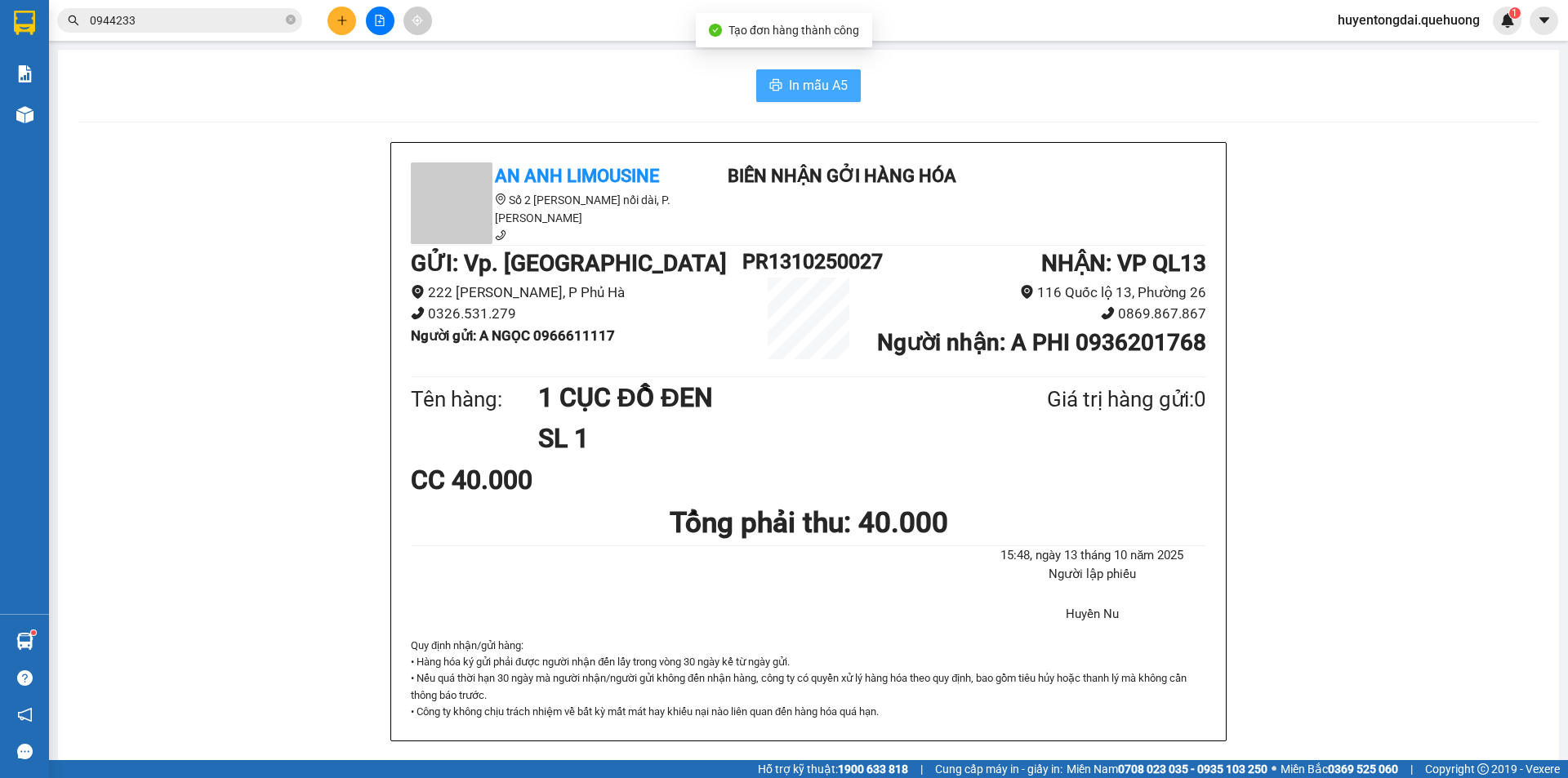
click at [794, 86] on span "In mẫu A5" at bounding box center [817, 86] width 58 height 20
